Goal: Task Accomplishment & Management: Complete application form

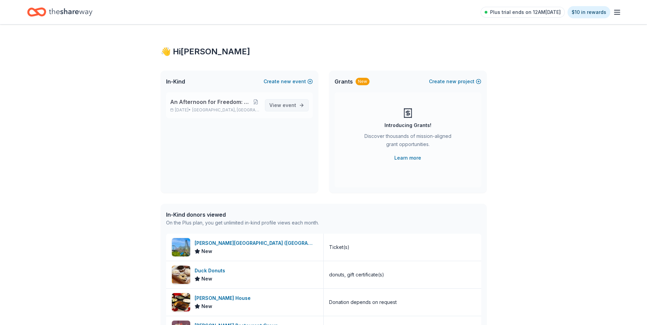
click at [284, 108] on span "event" at bounding box center [289, 105] width 14 height 6
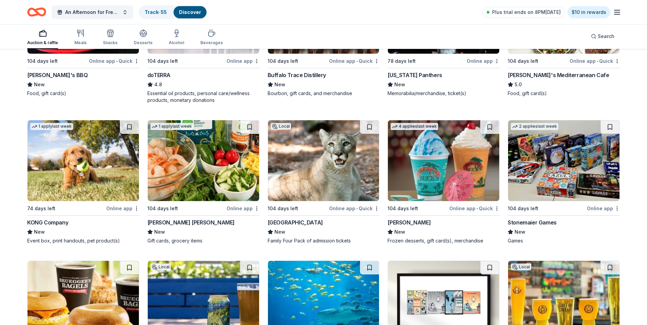
scroll to position [2057, 0]
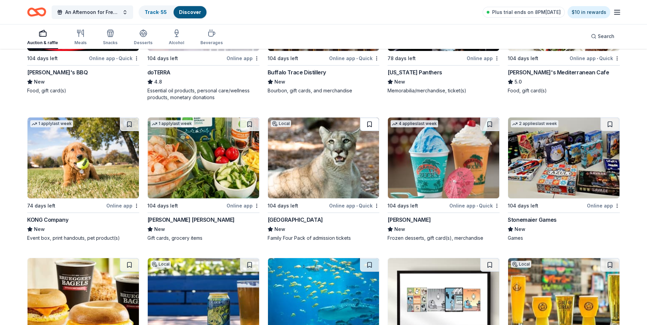
click at [368, 123] on button at bounding box center [369, 124] width 19 height 14
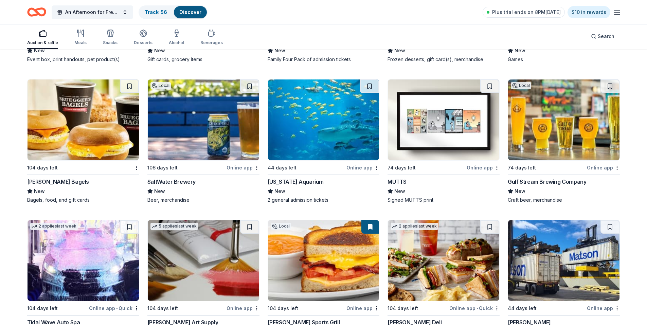
scroll to position [2236, 0]
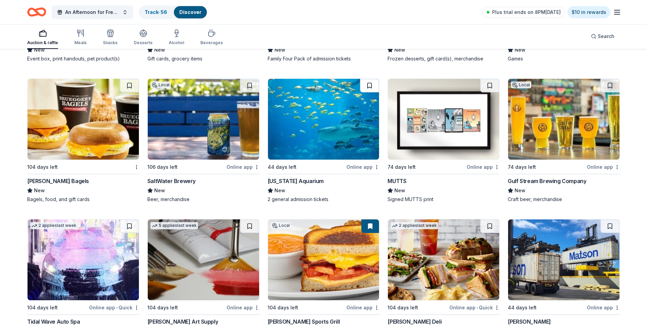
click at [368, 87] on button at bounding box center [369, 86] width 19 height 14
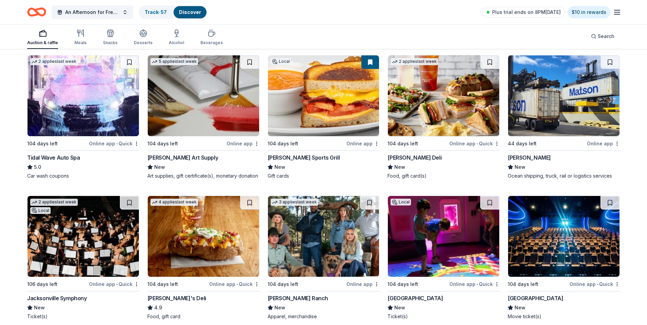
scroll to position [2449, 0]
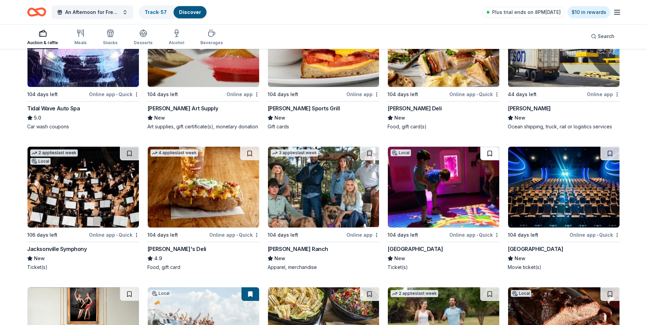
click at [489, 153] on button at bounding box center [489, 154] width 19 height 14
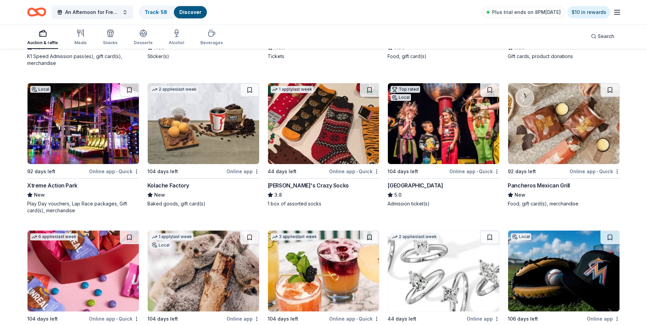
scroll to position [2947, 0]
click at [87, 124] on img at bounding box center [82, 124] width 111 height 81
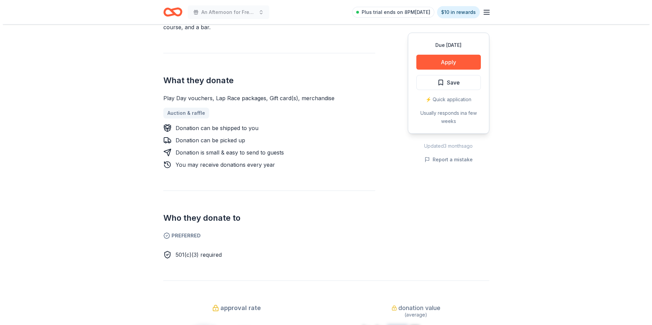
scroll to position [136, 0]
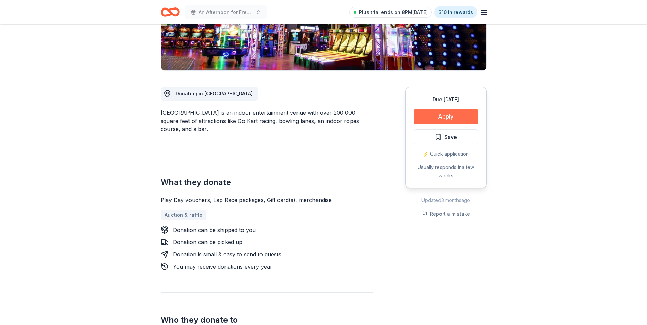
click at [456, 116] on button "Apply" at bounding box center [445, 116] width 64 height 15
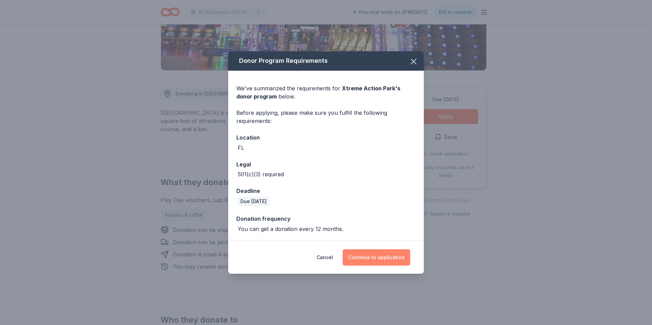
click at [387, 258] on button "Continue to application" at bounding box center [377, 257] width 68 height 16
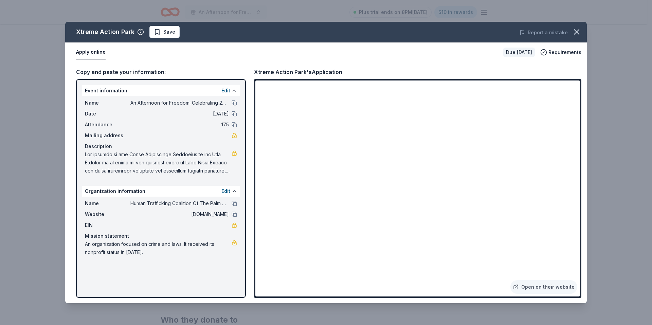
click at [192, 295] on div "Event information Edit Name An Afternoon for Freedom: Celebrating 20 years of I…" at bounding box center [161, 188] width 170 height 219
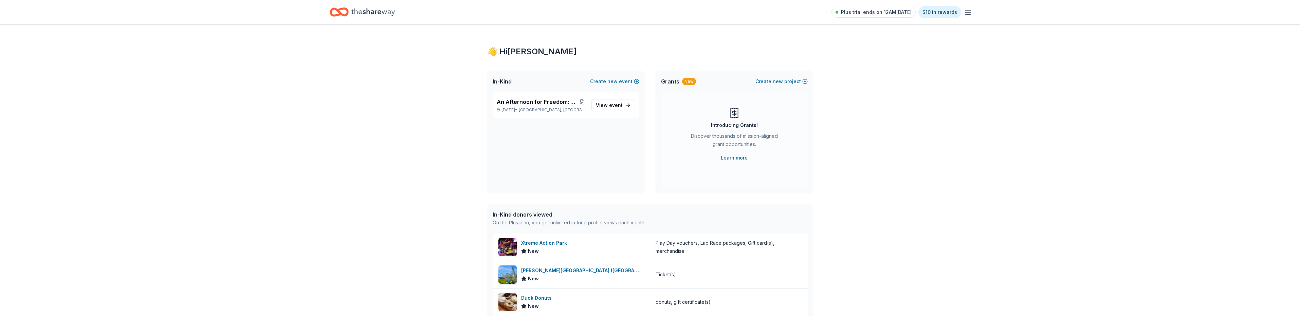
drag, startPoint x: 19, startPoint y: 10, endPoint x: 14, endPoint y: 8, distance: 5.6
click at [14, 8] on header "Plus trial ends on 12AM, 9/26 $10 in rewards" at bounding box center [650, 12] width 1300 height 24
click at [610, 106] on span "event" at bounding box center [616, 105] width 14 height 6
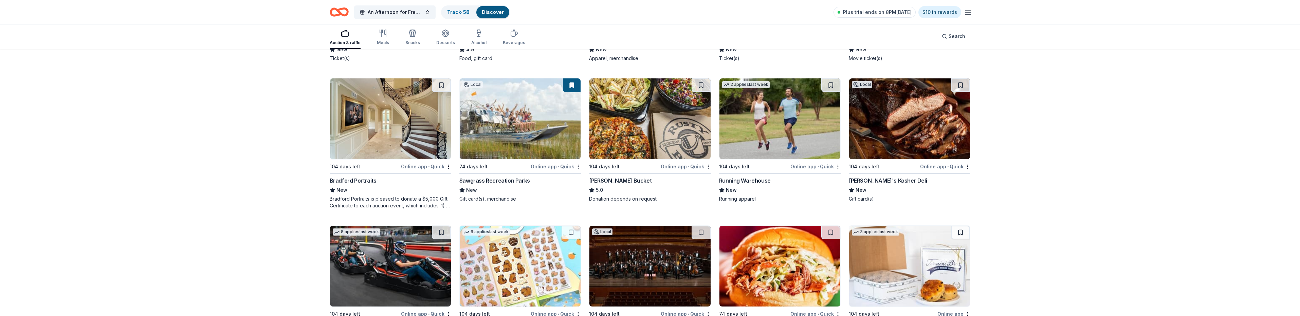
scroll to position [2696, 0]
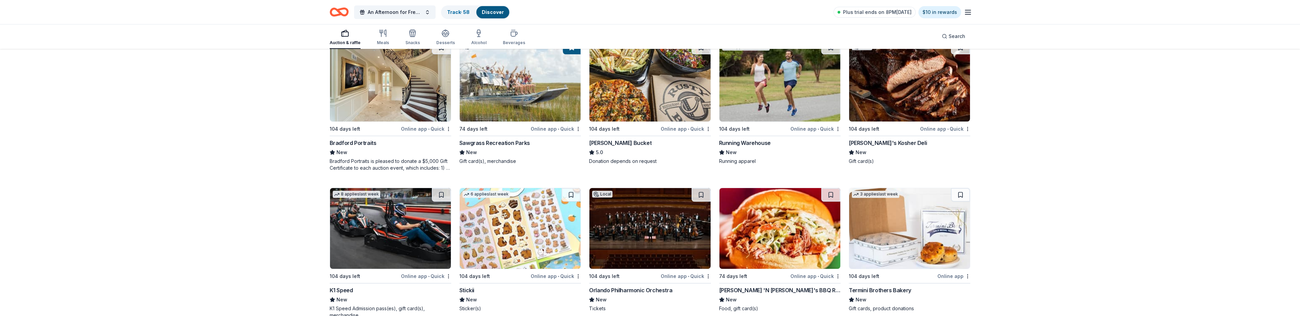
click at [408, 80] on img at bounding box center [390, 81] width 121 height 81
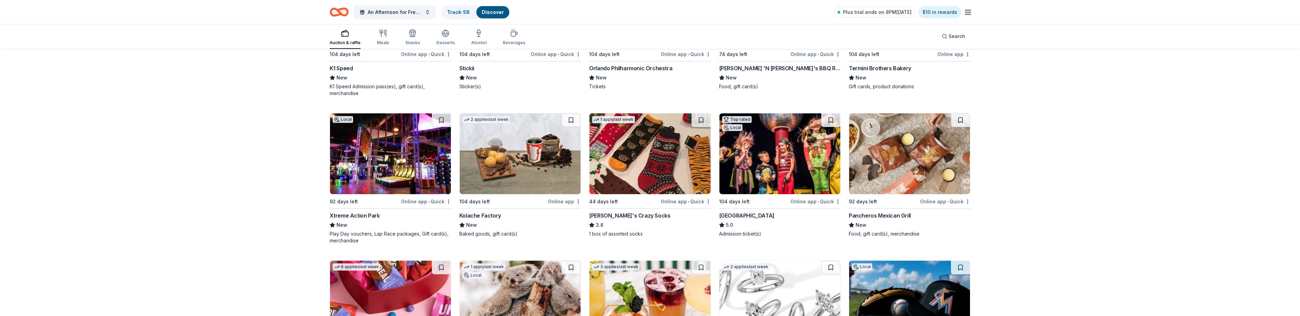
scroll to position [2922, 0]
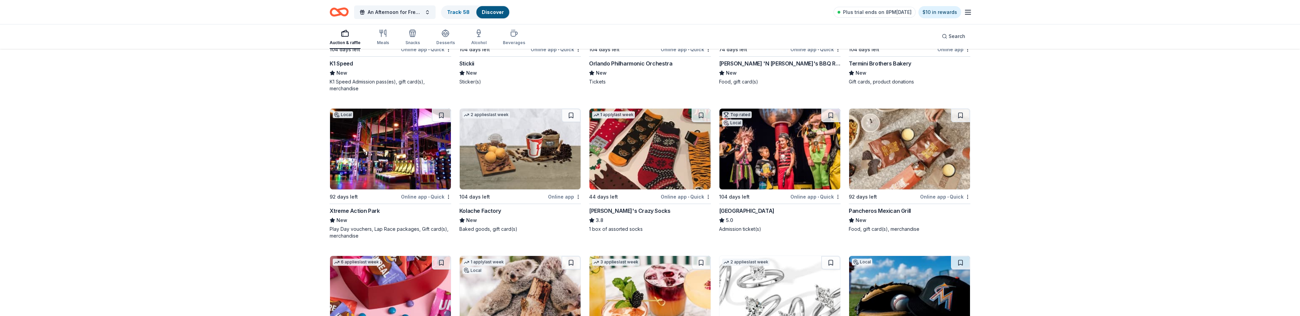
click at [403, 147] on img at bounding box center [390, 149] width 121 height 81
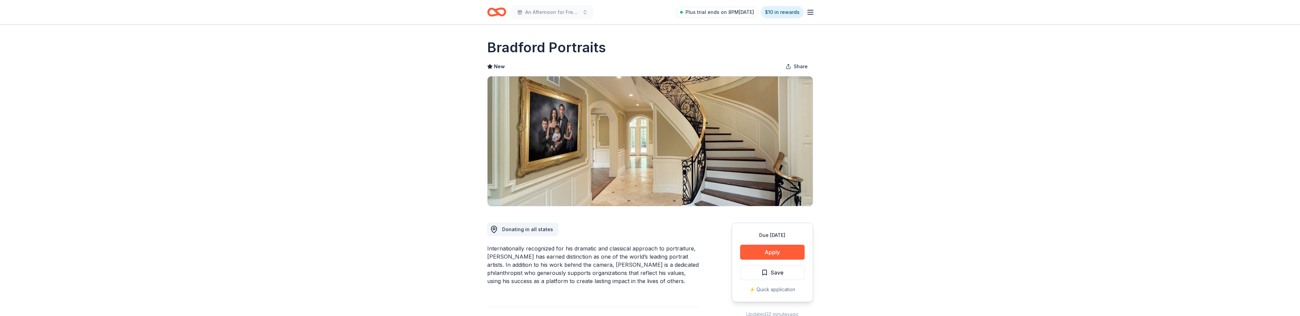
click at [707, 130] on img at bounding box center [649, 141] width 325 height 130
click at [493, 191] on img at bounding box center [649, 141] width 325 height 130
click at [506, 126] on img at bounding box center [649, 141] width 325 height 130
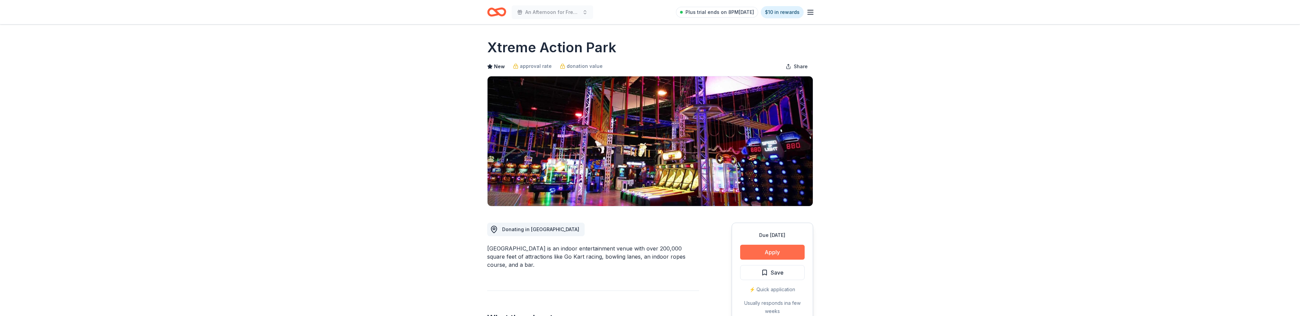
click at [778, 249] on button "Apply" at bounding box center [772, 252] width 64 height 15
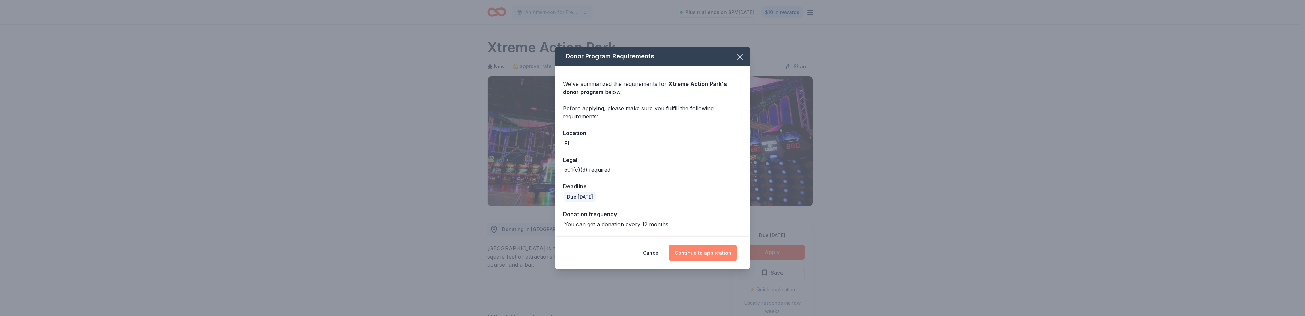
click at [705, 253] on button "Continue to application" at bounding box center [703, 253] width 68 height 16
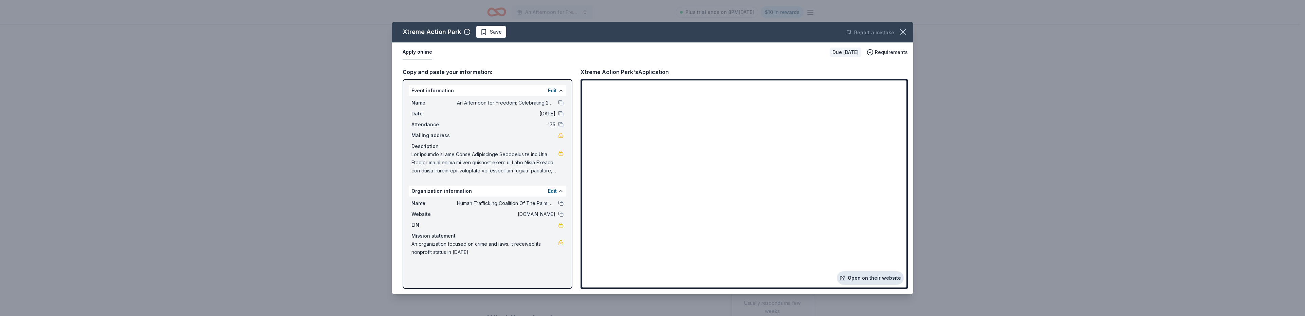
click at [865, 279] on link "Open on their website" at bounding box center [870, 278] width 67 height 14
